Goal: Task Accomplishment & Management: Use online tool/utility

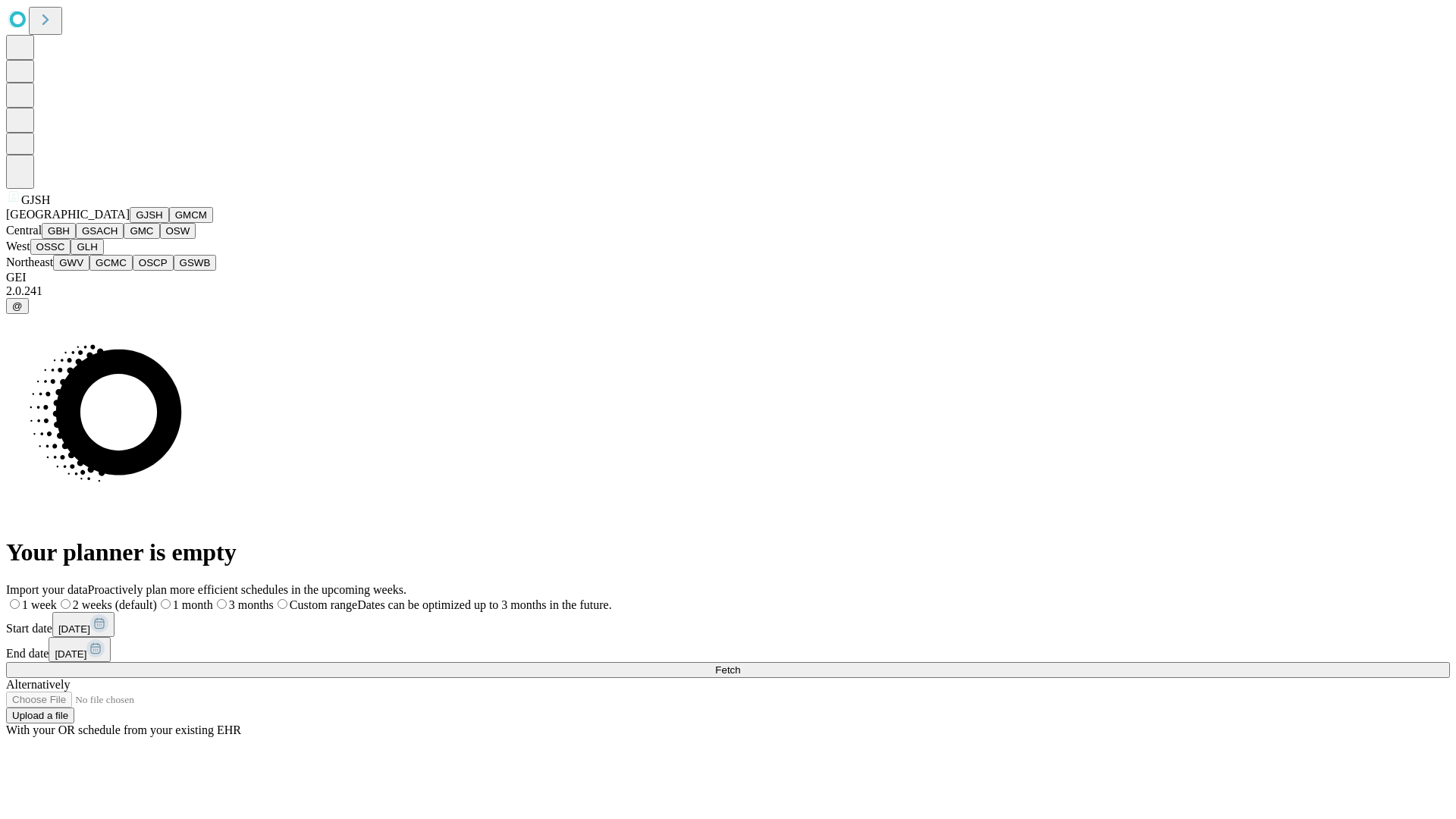
click at [130, 223] on button "GJSH" at bounding box center [150, 215] width 39 height 16
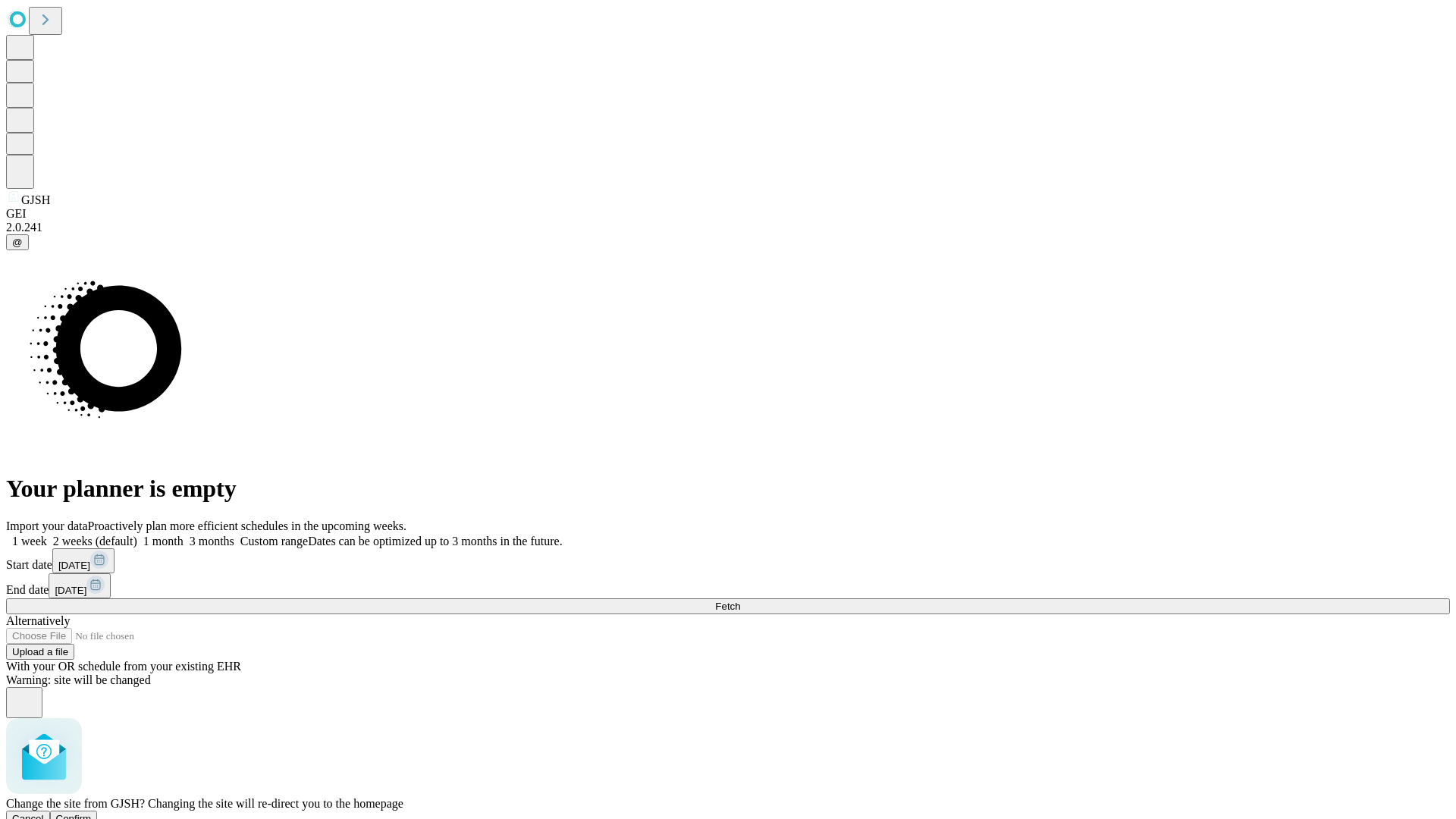
click at [92, 813] on span "Confirm" at bounding box center [74, 819] width 36 height 11
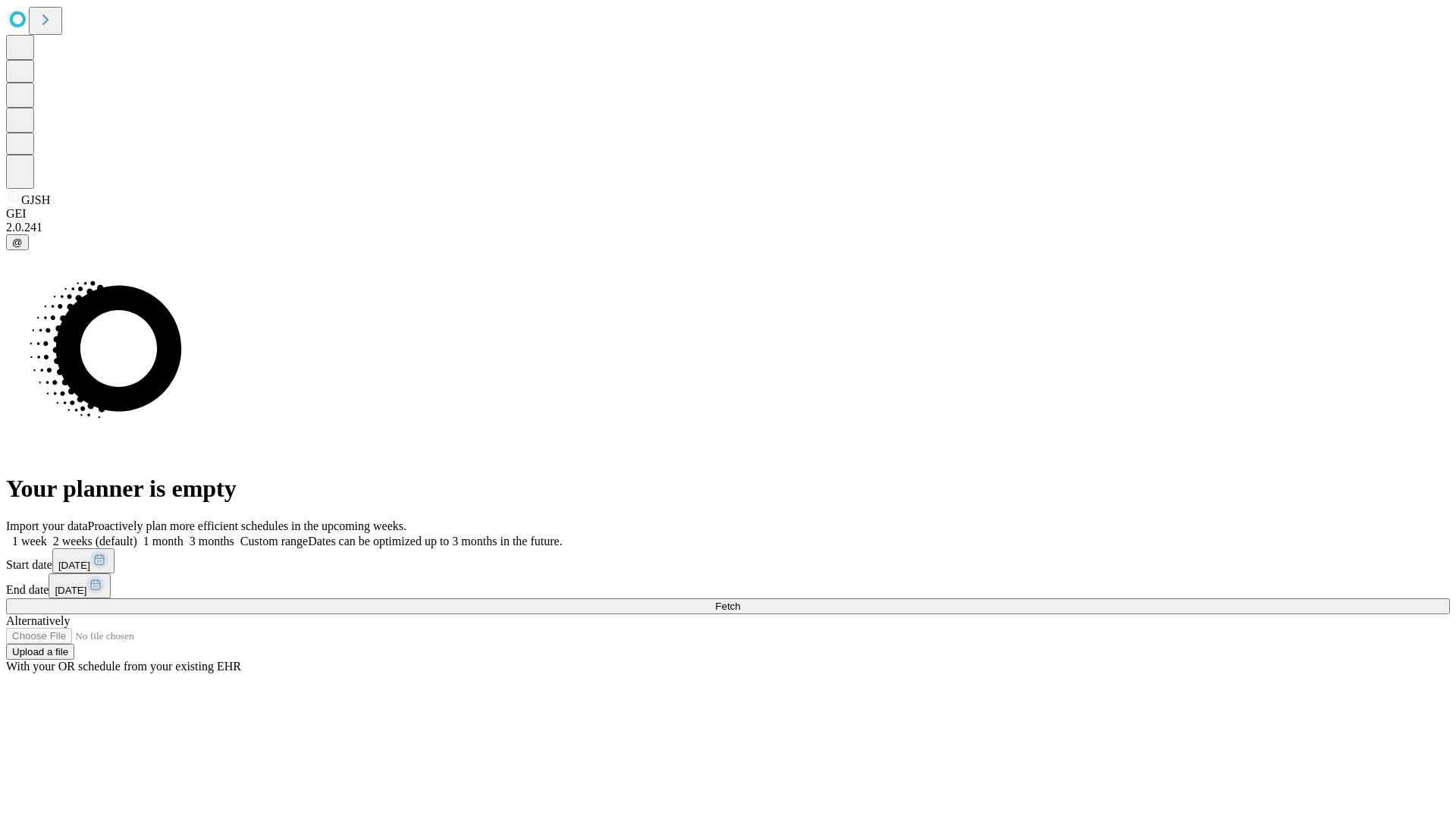
click at [47, 535] on label "1 week" at bounding box center [26, 541] width 41 height 13
click at [740, 601] on span "Fetch" at bounding box center [727, 607] width 25 height 11
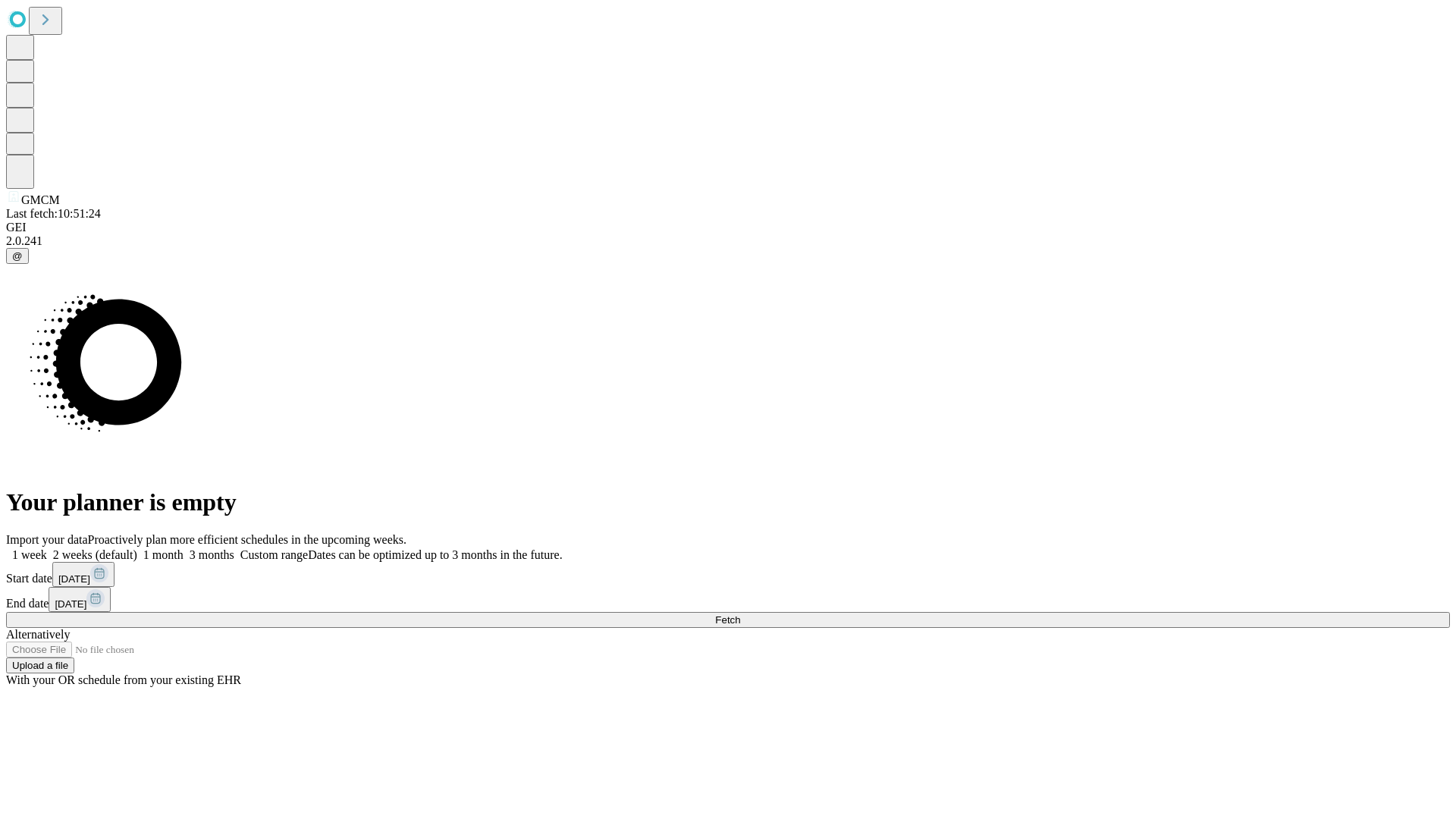
click at [47, 549] on label "1 week" at bounding box center [26, 555] width 41 height 13
click at [740, 614] on span "Fetch" at bounding box center [727, 620] width 25 height 11
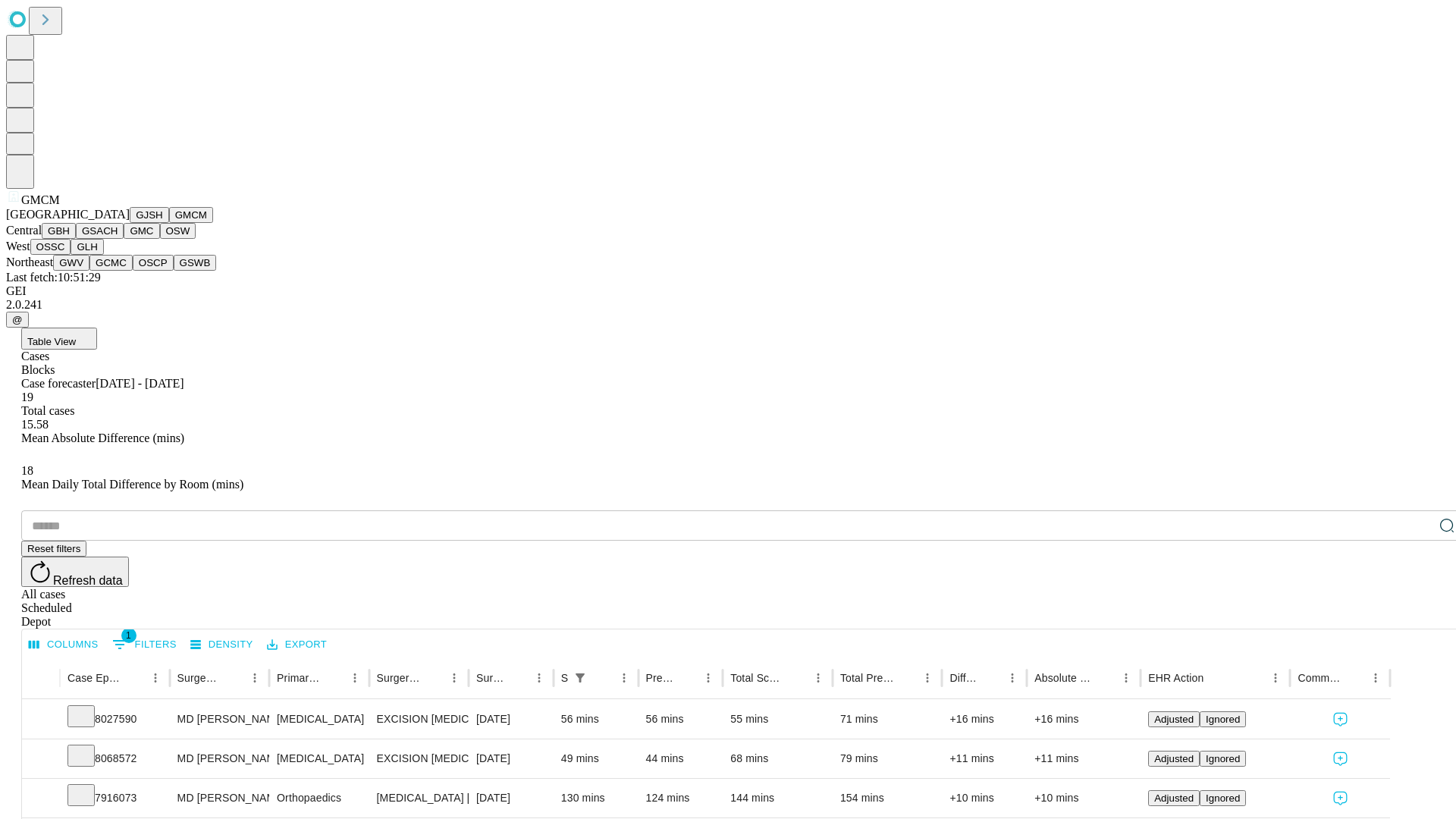
click at [76, 239] on button "GBH" at bounding box center [59, 231] width 35 height 16
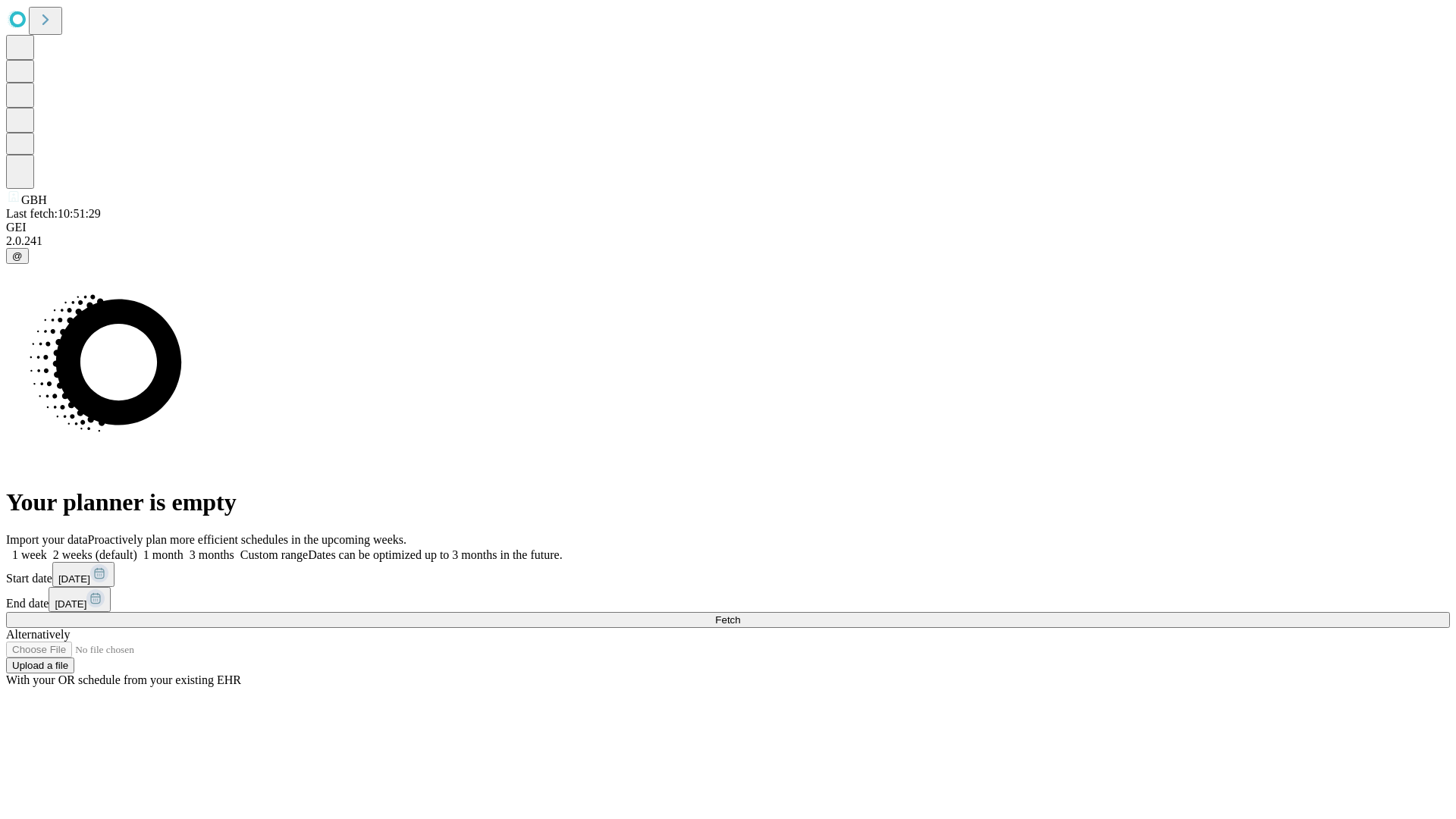
click at [47, 549] on label "1 week" at bounding box center [26, 555] width 41 height 13
click at [740, 614] on span "Fetch" at bounding box center [727, 620] width 25 height 11
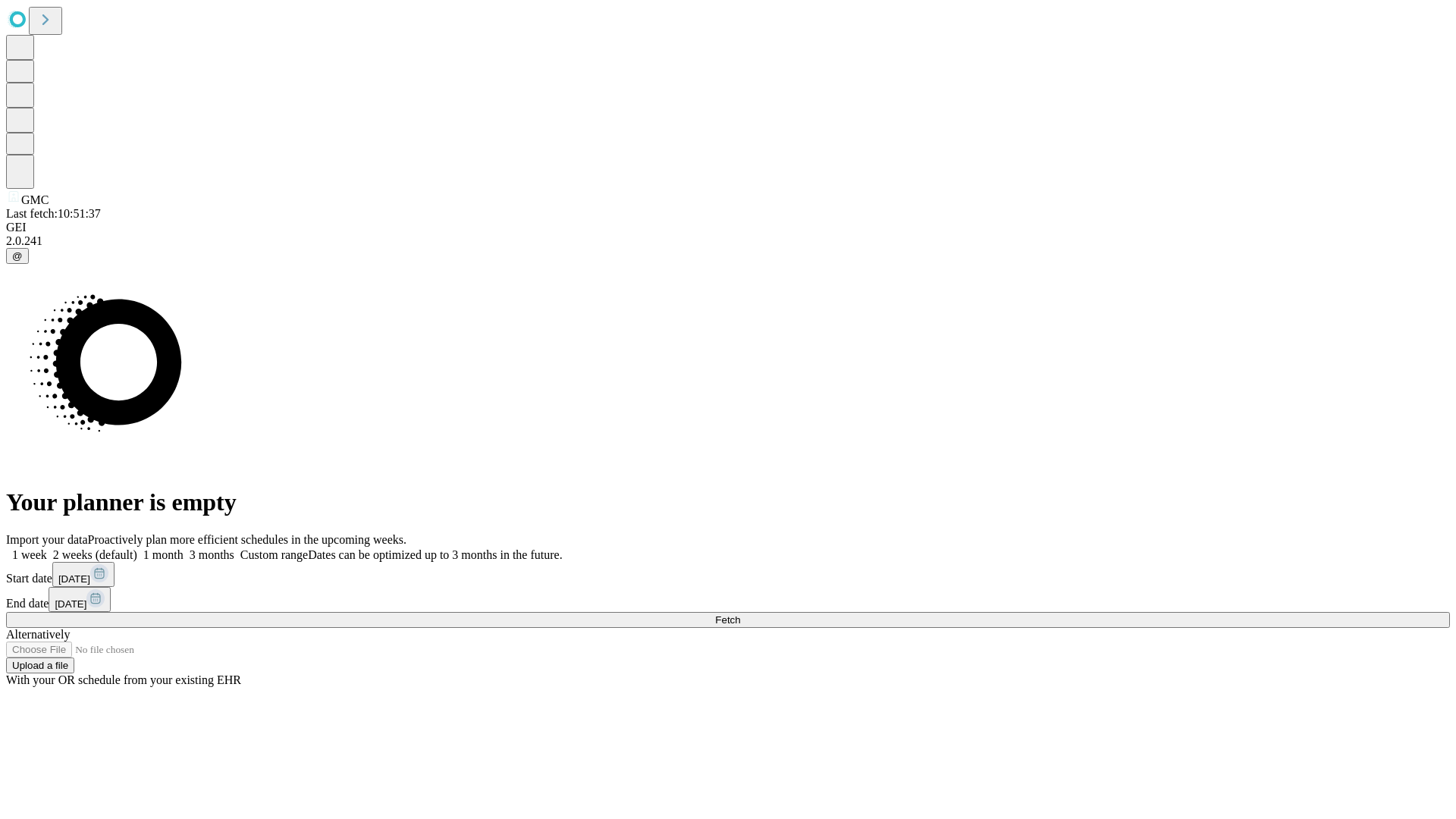
click at [47, 549] on label "1 week" at bounding box center [26, 555] width 41 height 13
click at [740, 614] on span "Fetch" at bounding box center [727, 620] width 25 height 11
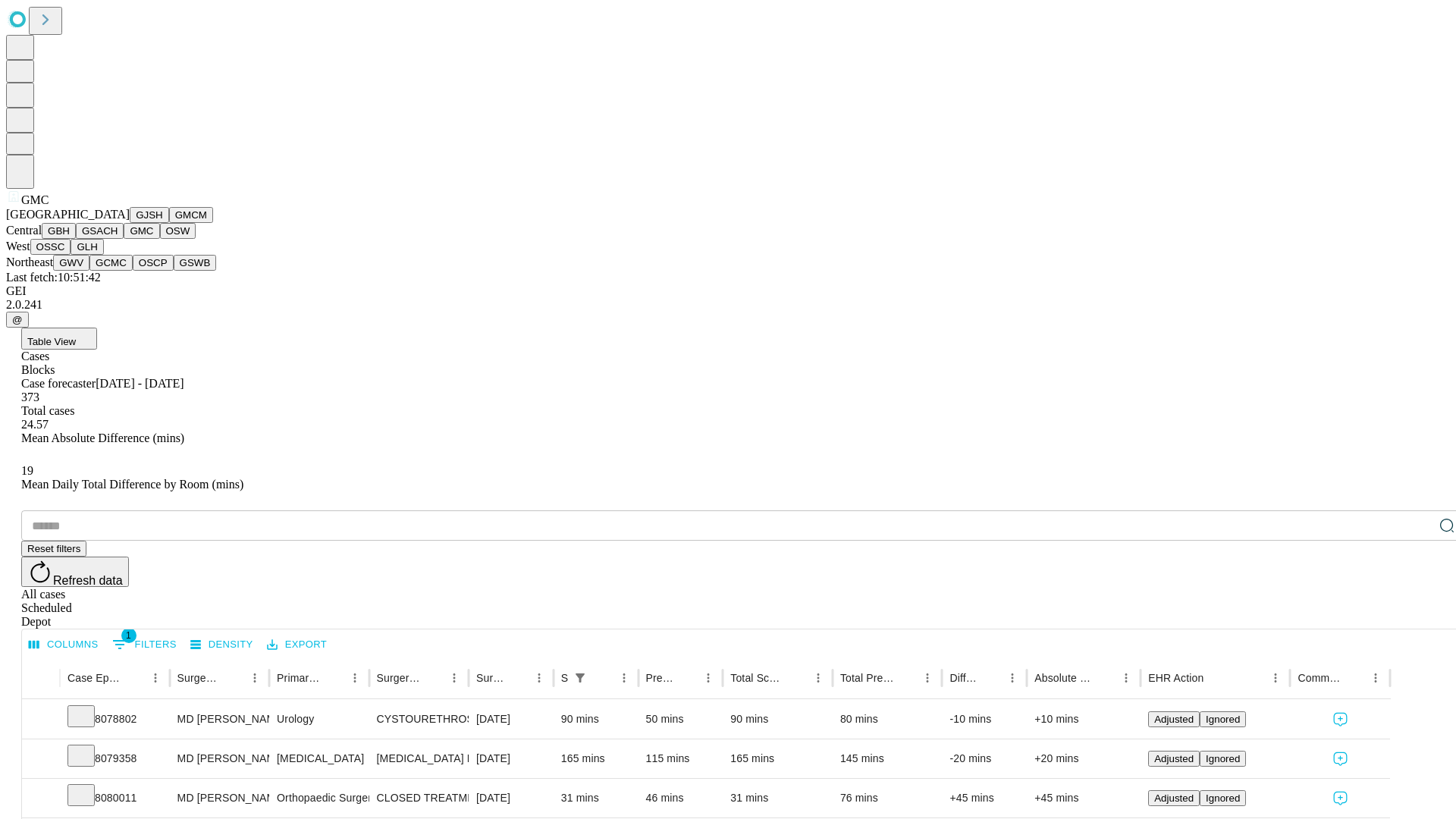
click at [160, 239] on button "OSW" at bounding box center [178, 231] width 36 height 16
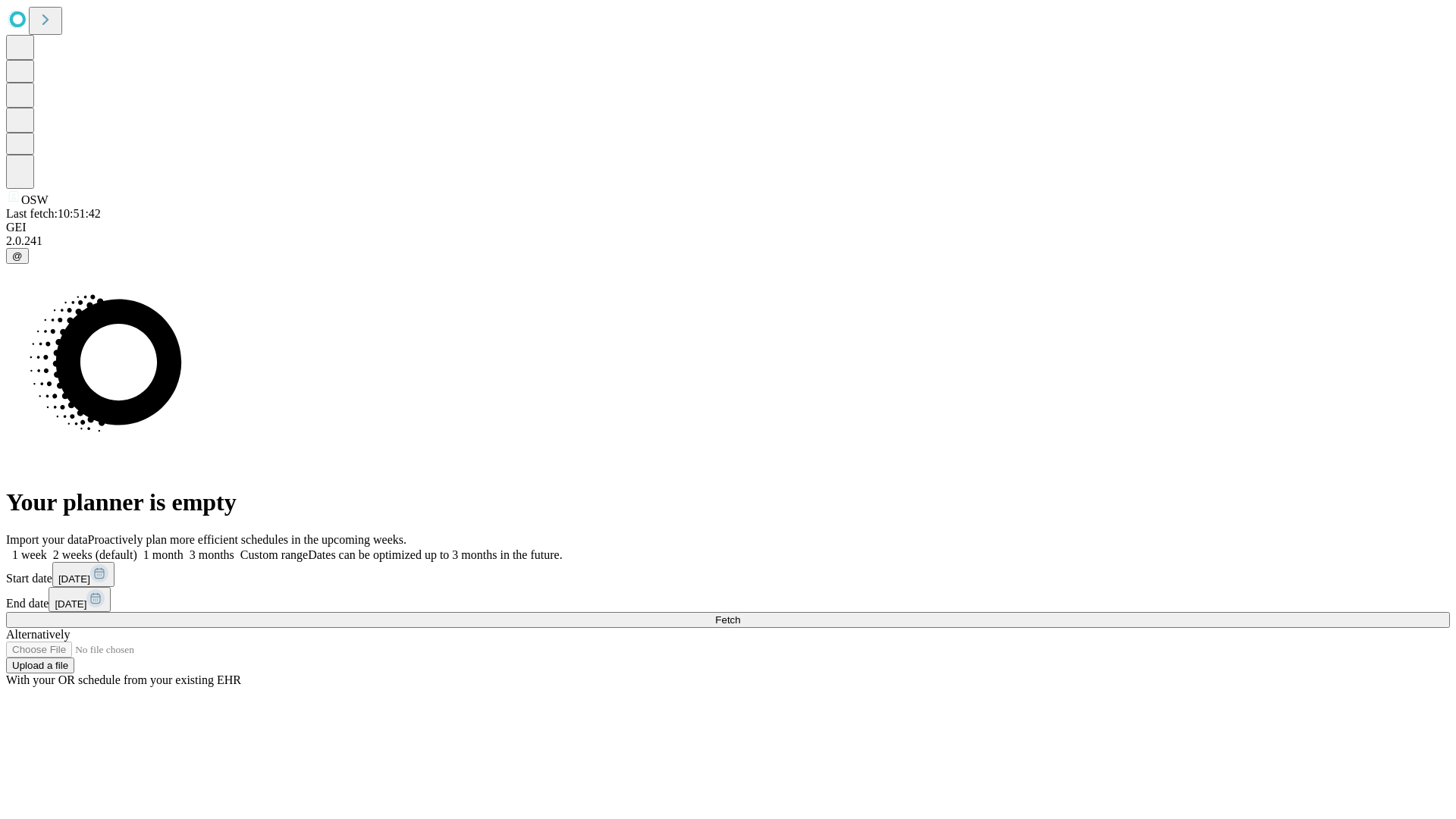
click at [47, 549] on label "1 week" at bounding box center [26, 555] width 41 height 13
click at [740, 614] on span "Fetch" at bounding box center [727, 620] width 25 height 11
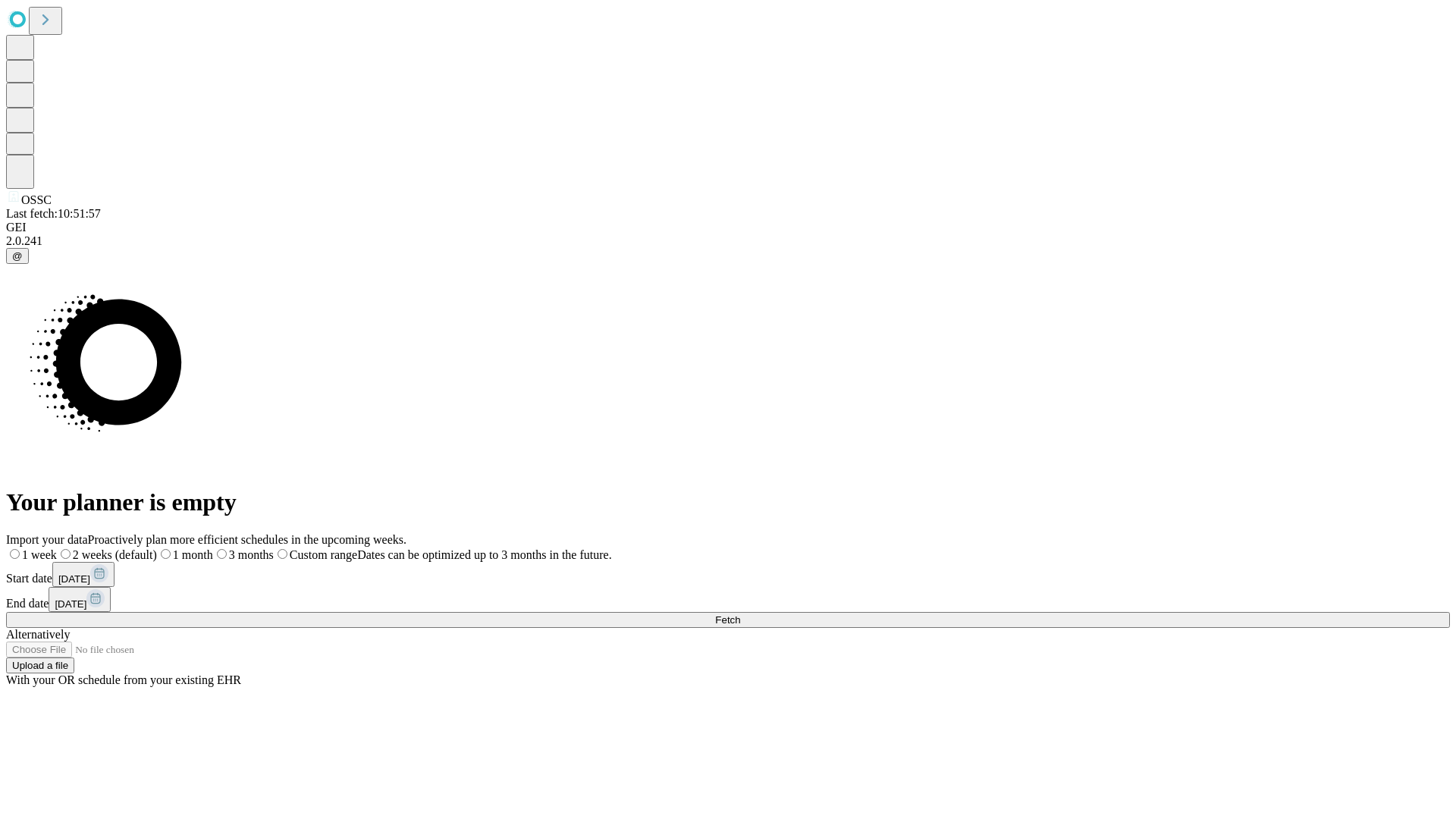
click at [57, 549] on label "1 week" at bounding box center [31, 555] width 50 height 13
click at [740, 614] on span "Fetch" at bounding box center [727, 620] width 25 height 11
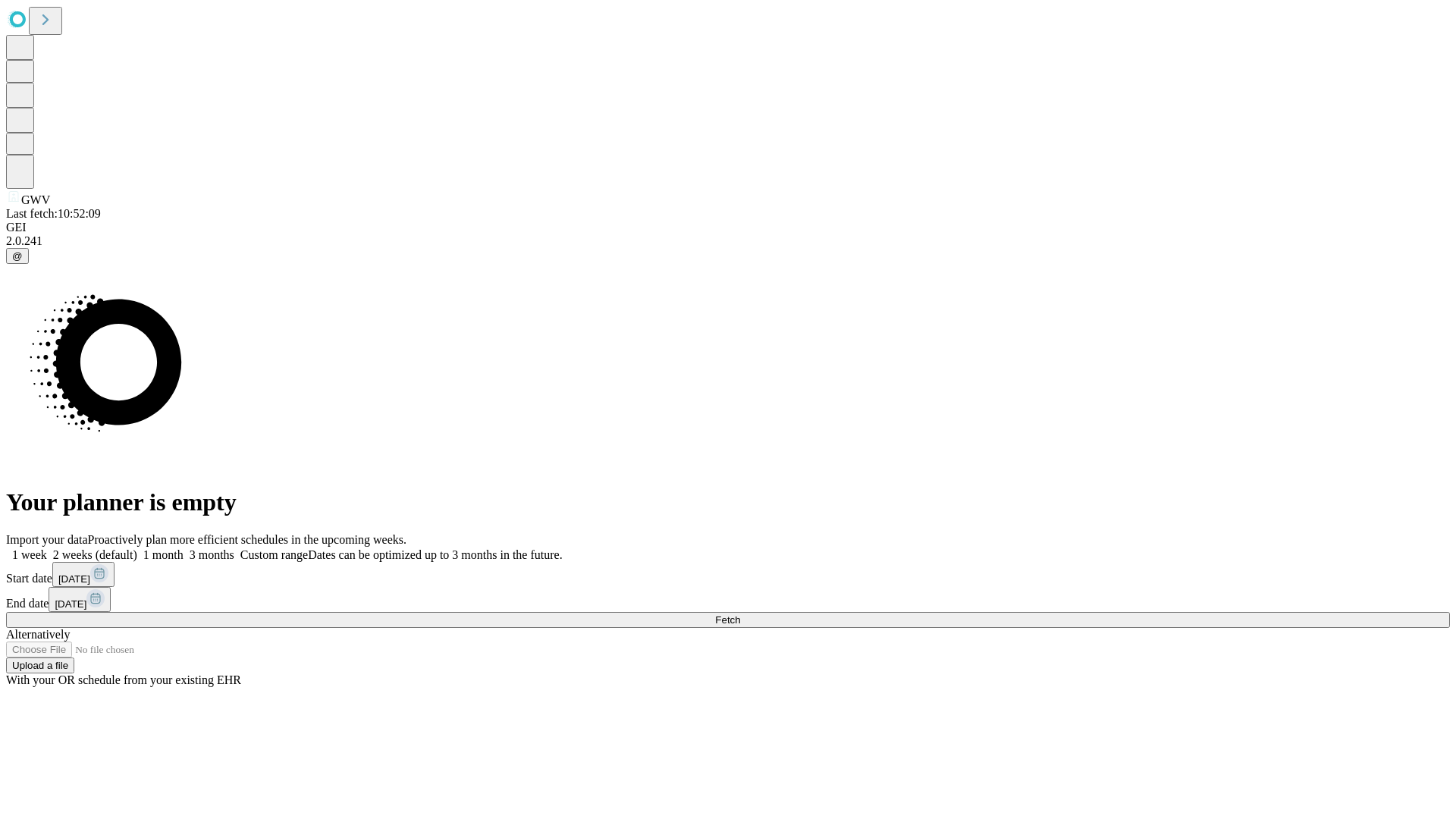
click at [740, 614] on span "Fetch" at bounding box center [727, 620] width 25 height 11
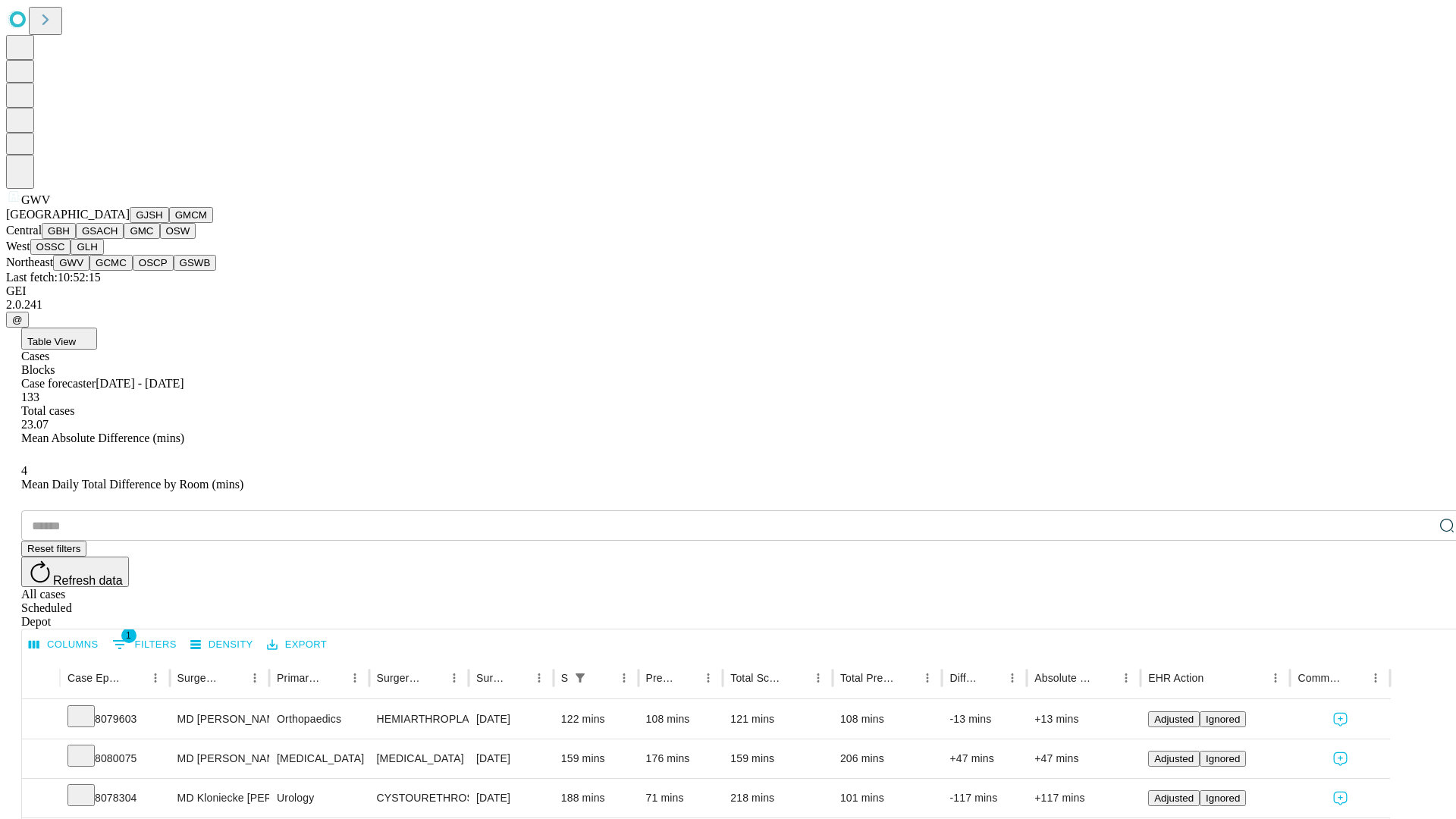
click at [118, 271] on button "GCMC" at bounding box center [111, 263] width 43 height 16
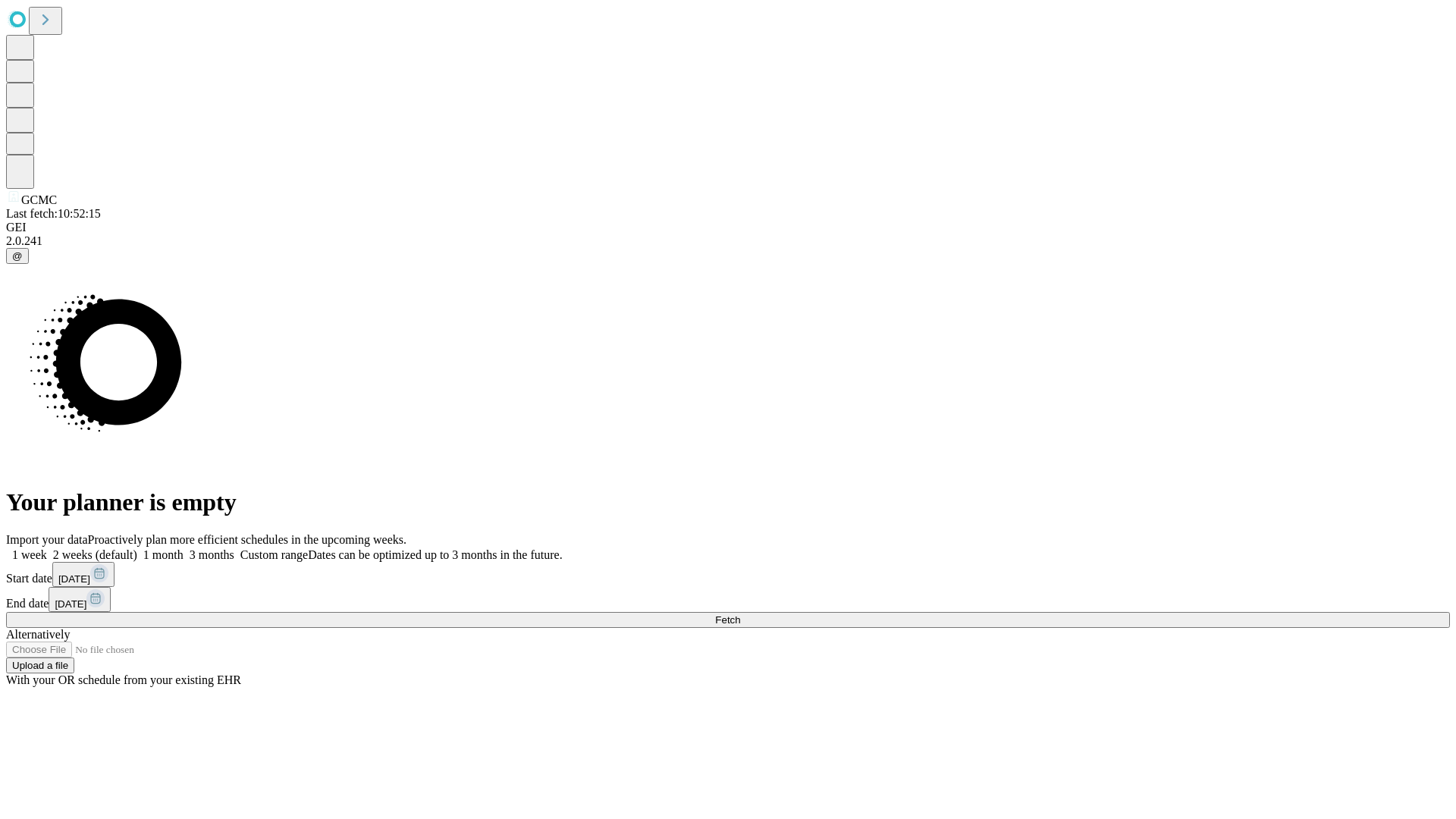
click at [47, 549] on label "1 week" at bounding box center [26, 555] width 41 height 13
click at [740, 614] on span "Fetch" at bounding box center [727, 620] width 25 height 11
